Goal: Task Accomplishment & Management: Use online tool/utility

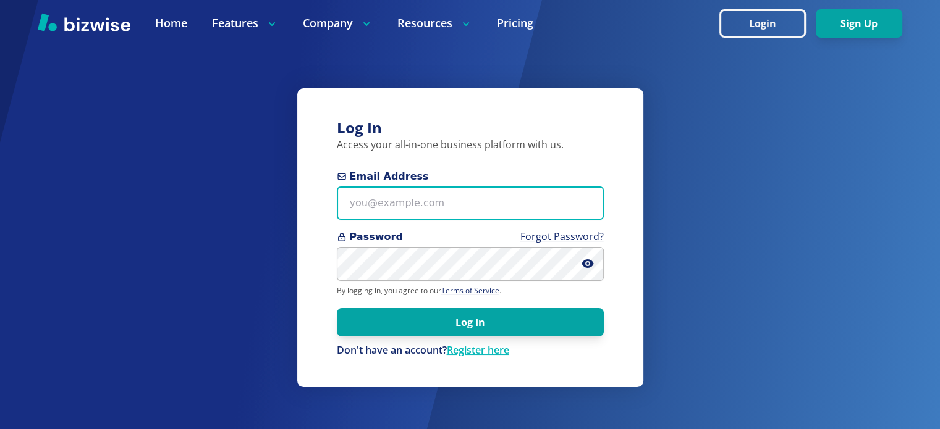
click at [393, 214] on input "Email Address" at bounding box center [470, 204] width 267 height 34
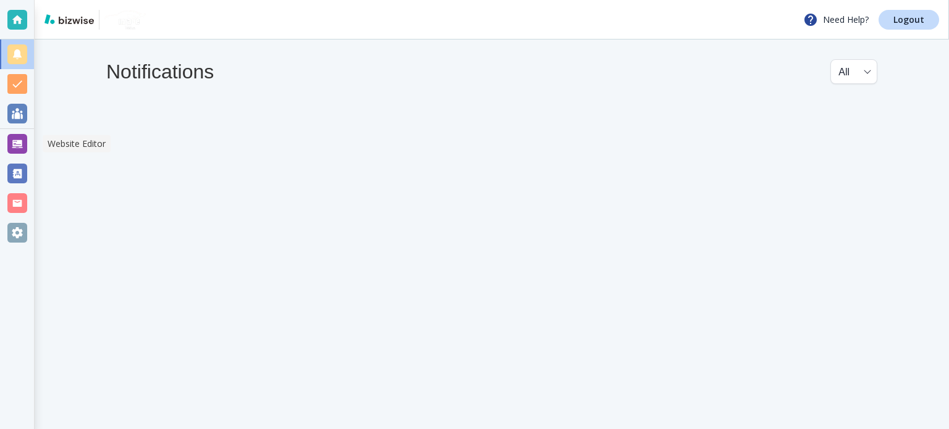
click at [15, 138] on div at bounding box center [17, 144] width 20 height 20
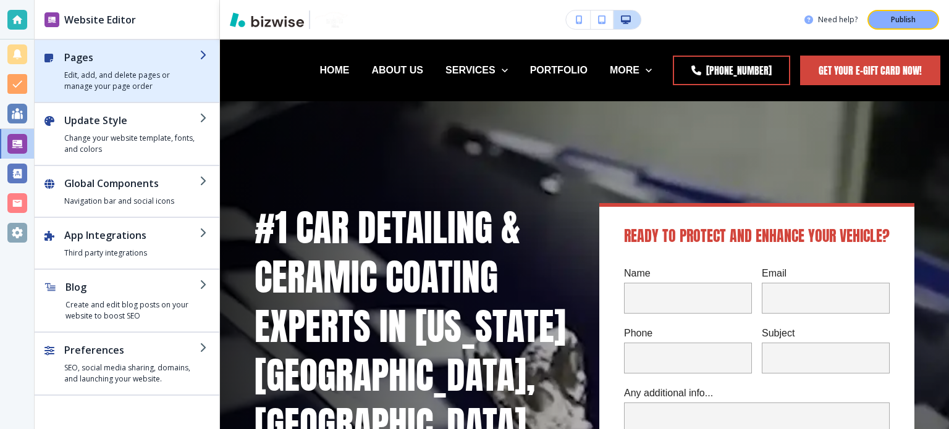
click at [94, 52] on h2 "Pages" at bounding box center [131, 57] width 135 height 15
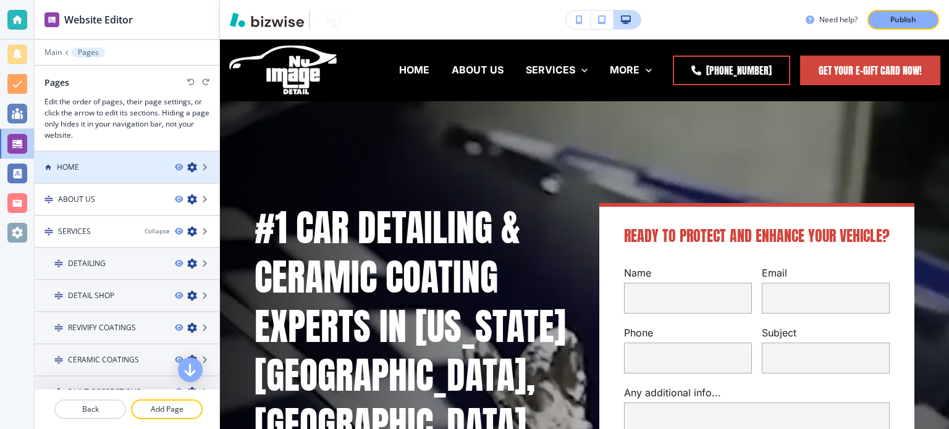
click at [97, 171] on div "HOME" at bounding box center [100, 167] width 130 height 11
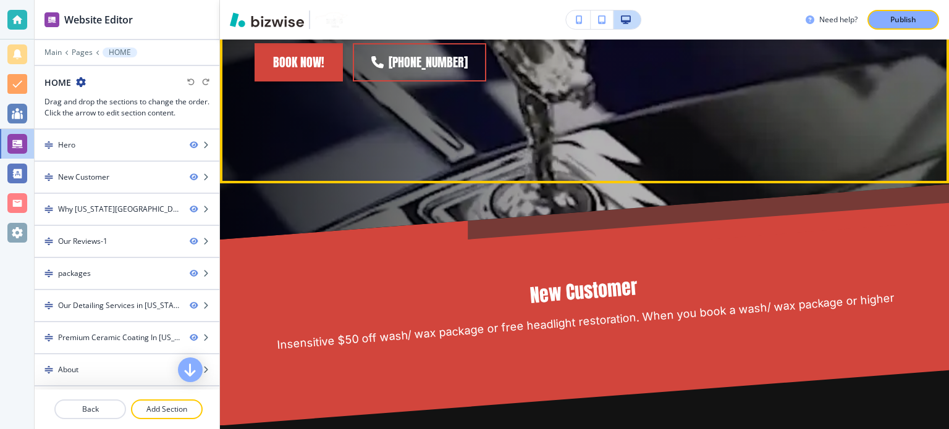
scroll to position [556, 0]
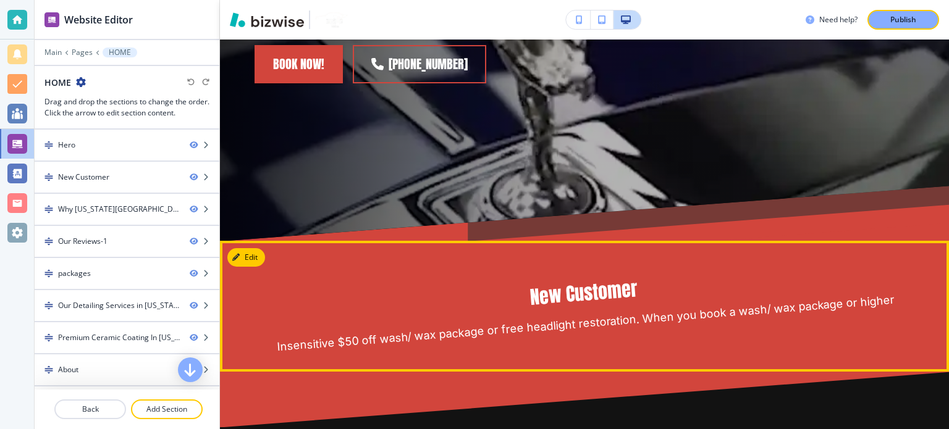
click at [395, 281] on div "New Customer Insensitive $50 off wash/ wax package or free headlight restoratio…" at bounding box center [584, 306] width 729 height 51
click at [250, 248] on button "Edit" at bounding box center [246, 257] width 38 height 19
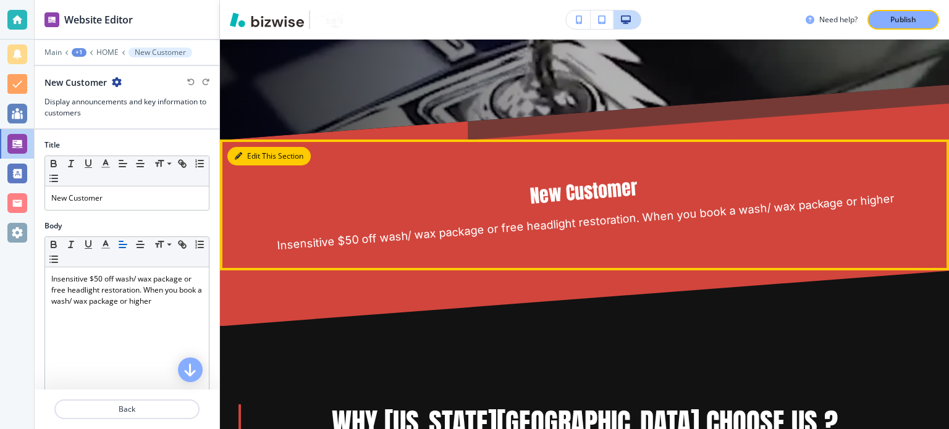
scroll to position [707, 0]
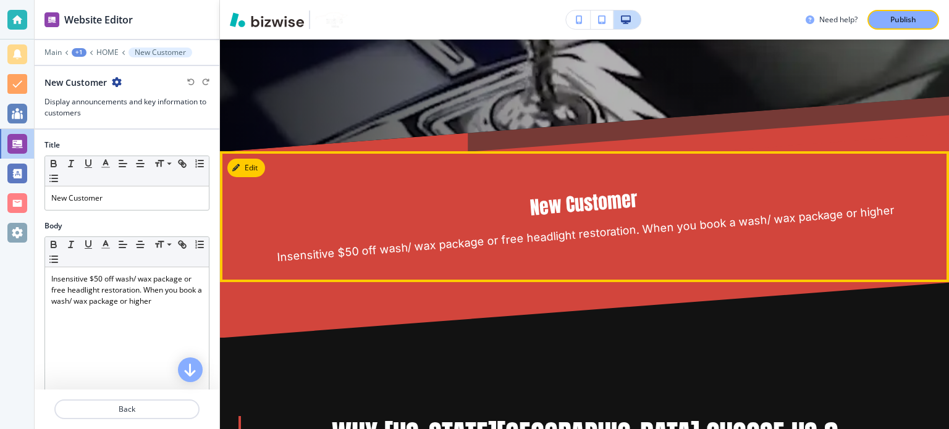
scroll to position [584, 0]
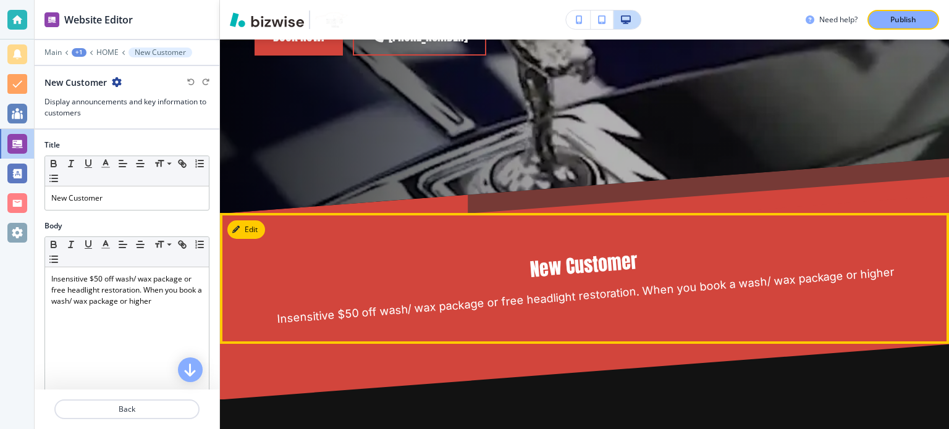
click at [592, 263] on p "Insensitive $50 off wash/ wax package or free headlight restoration. When you b…" at bounding box center [585, 296] width 659 height 67
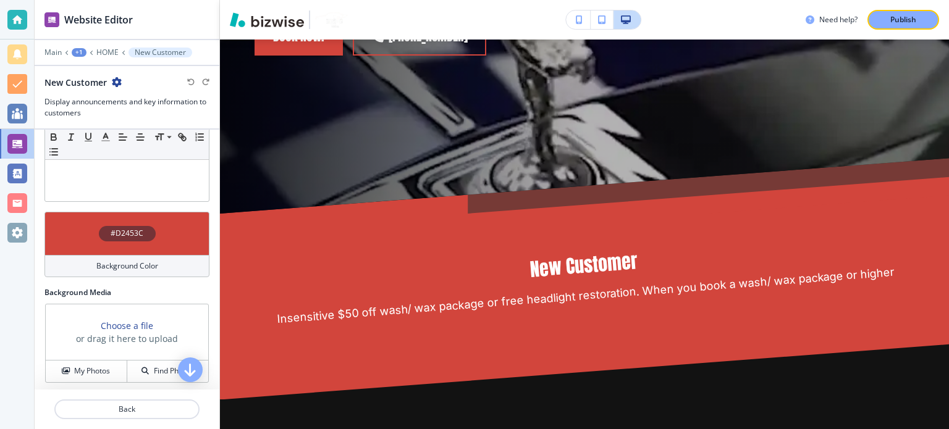
scroll to position [228, 0]
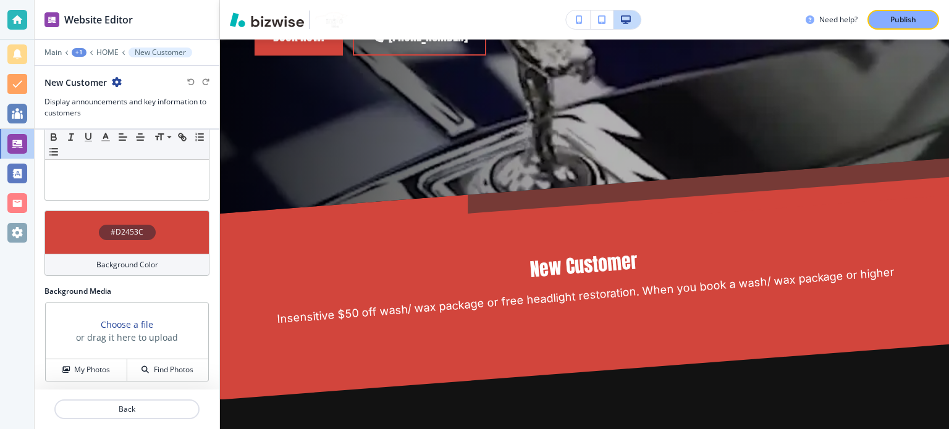
click at [91, 52] on icon at bounding box center [91, 52] width 5 height 5
click at [106, 57] on div at bounding box center [127, 60] width 185 height 7
click at [106, 53] on p "HOME" at bounding box center [107, 52] width 22 height 9
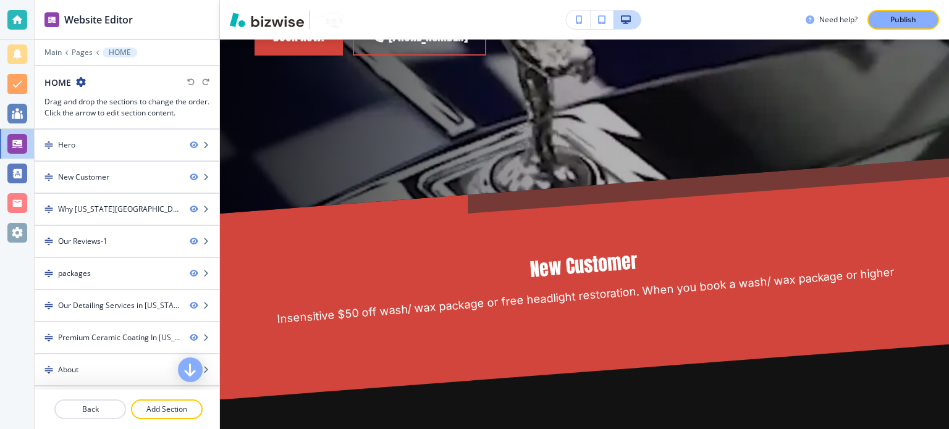
click at [185, 398] on div at bounding box center [127, 395] width 185 height 10
click at [182, 403] on button "Add Section" at bounding box center [167, 410] width 72 height 20
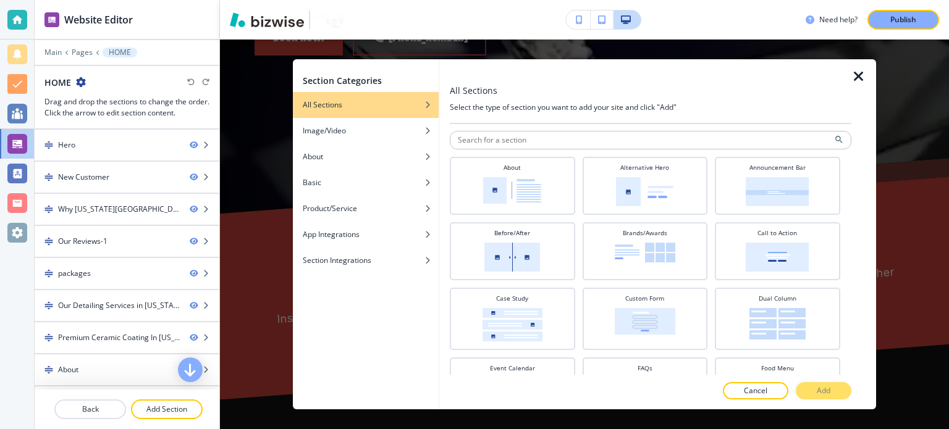
scroll to position [0, 0]
click at [795, 244] on img at bounding box center [777, 257] width 63 height 29
click at [818, 396] on p "Add" at bounding box center [824, 390] width 14 height 11
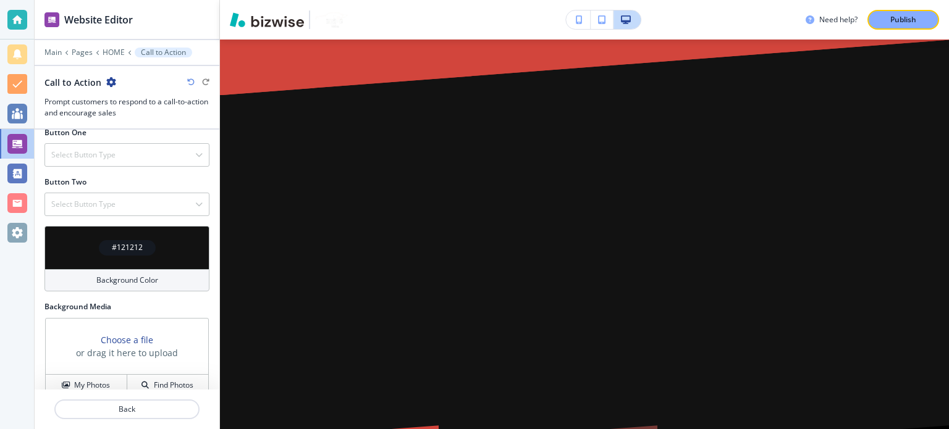
scroll to position [416, 0]
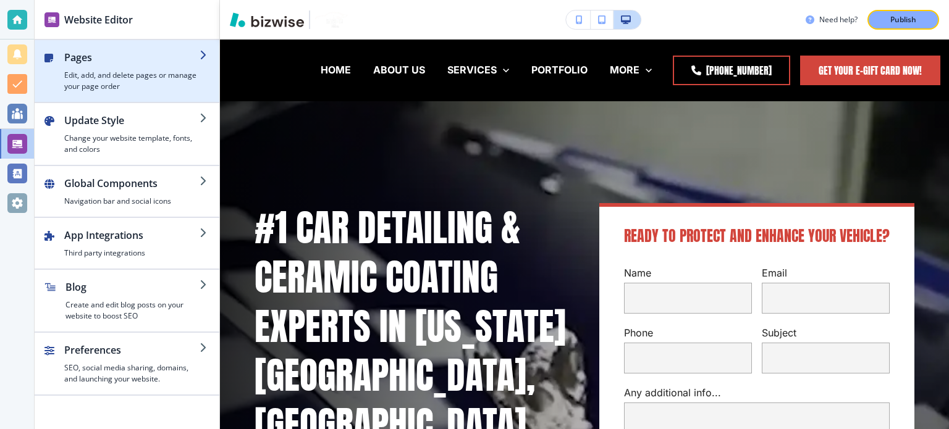
click at [117, 70] on h4 "Edit, add, and delete pages or manage your page order" at bounding box center [131, 81] width 135 height 22
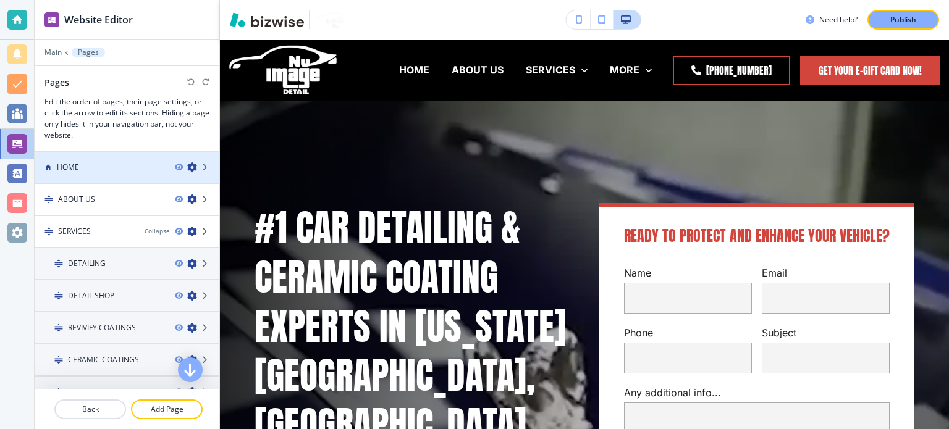
click at [124, 155] on div at bounding box center [127, 157] width 185 height 10
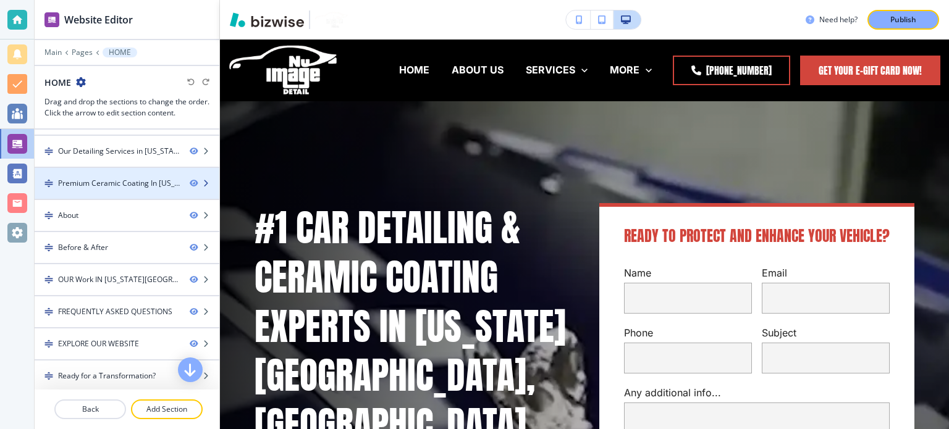
scroll to position [217, 0]
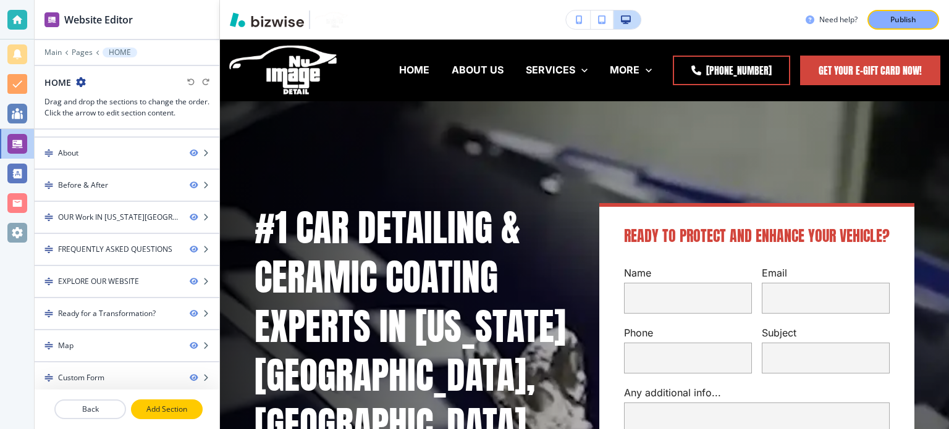
click at [174, 411] on p "Add Section" at bounding box center [166, 409] width 69 height 11
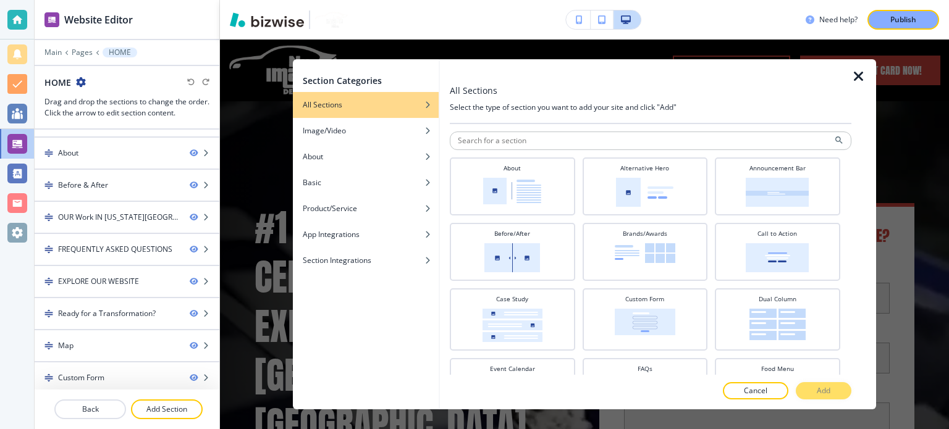
click at [865, 76] on icon "button" at bounding box center [858, 76] width 15 height 15
